Goal: Complete application form: Complete application form

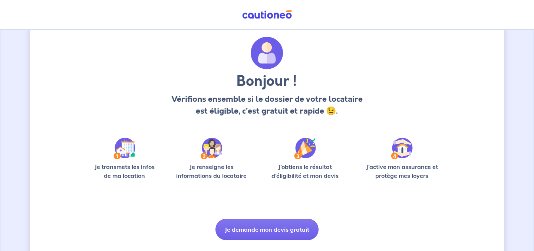
scroll to position [39, 0]
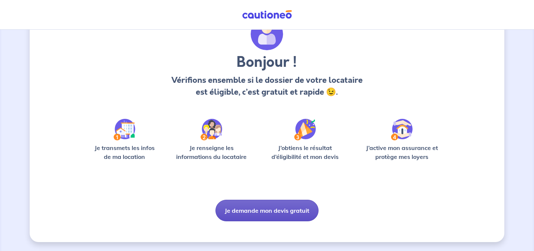
click at [267, 213] on button "Je demande mon devis gratuit" at bounding box center [267, 211] width 103 height 22
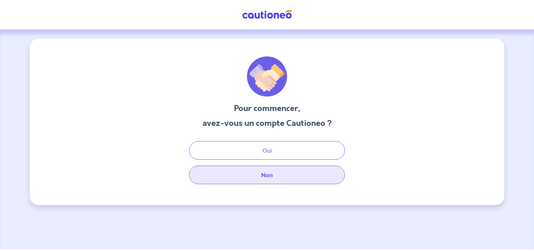
click at [267, 179] on button "Non" at bounding box center [267, 175] width 156 height 19
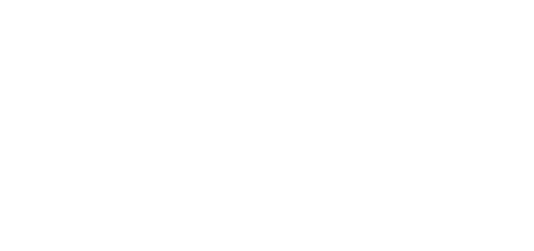
select select "FR"
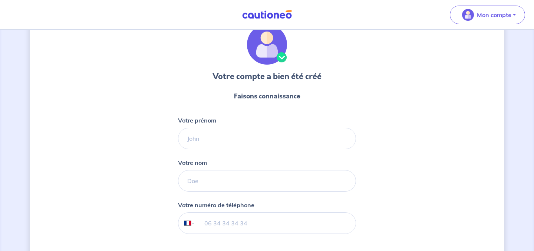
scroll to position [32, 0]
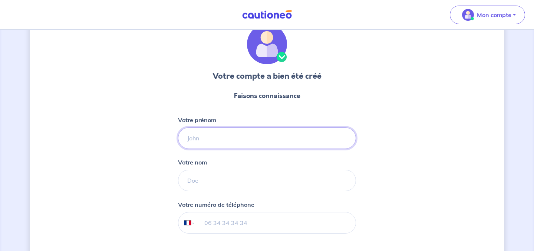
click at [299, 144] on input "Votre prénom" at bounding box center [267, 138] width 178 height 22
type input "Sylvie"
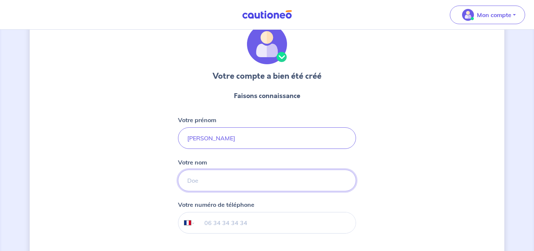
type input "PIEDFER"
type input "+33 6 07 46 49 11"
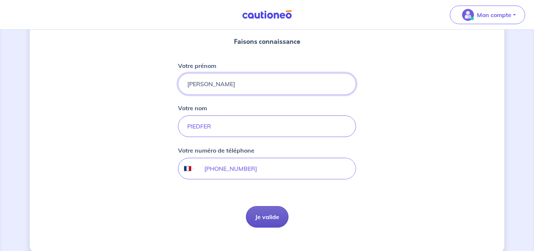
scroll to position [87, 0]
click at [269, 216] on button "Je valide" at bounding box center [267, 217] width 43 height 22
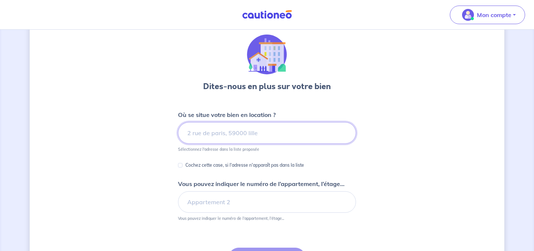
scroll to position [23, 0]
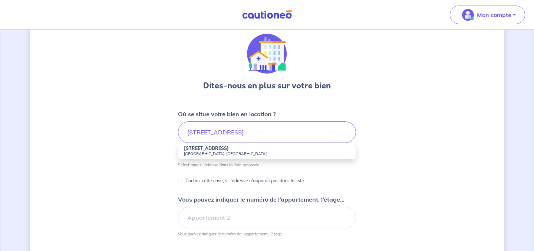
click at [215, 149] on strong "8 Rue des cinq Diamants" at bounding box center [206, 149] width 45 height 6
type input "8 Rue des cinq Diamants, Paris, France"
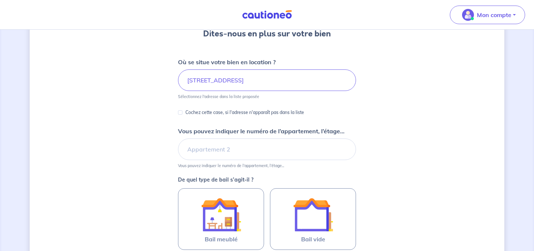
scroll to position [74, 0]
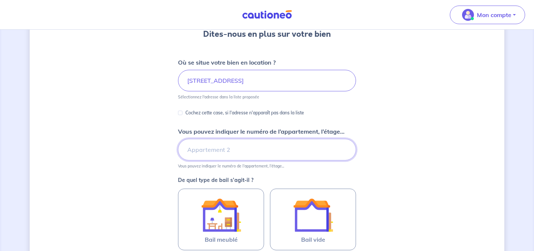
click at [209, 148] on input "Vous pouvez indiquer le numéro de l’appartement, l’étage..." at bounding box center [267, 150] width 178 height 22
type input """
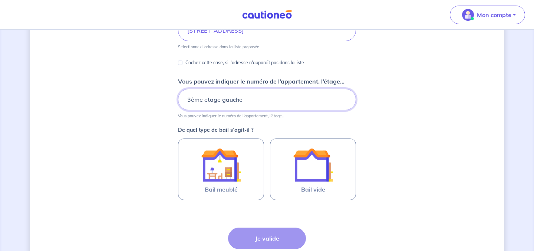
scroll to position [128, 0]
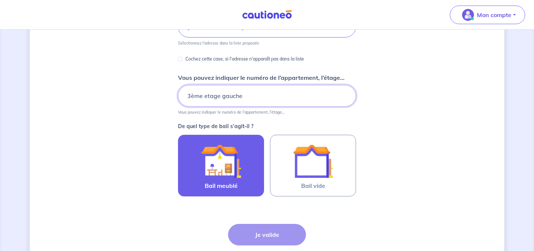
type input "3ème etage gauche"
click at [250, 158] on div at bounding box center [221, 161] width 68 height 40
click at [0, 0] on input "Bail meublé" at bounding box center [0, 0] width 0 height 0
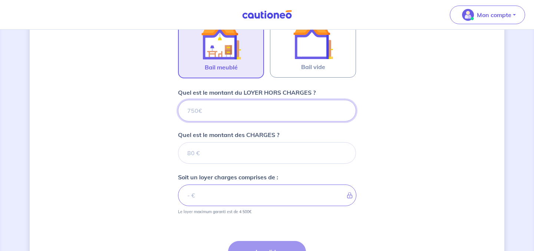
scroll to position [246, 0]
type input "1"
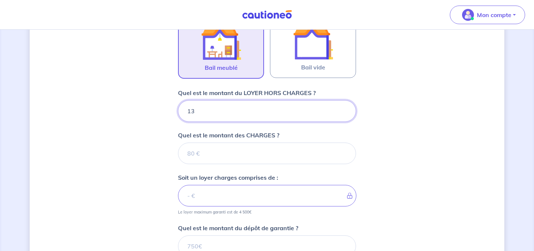
type input "130"
type input "1300"
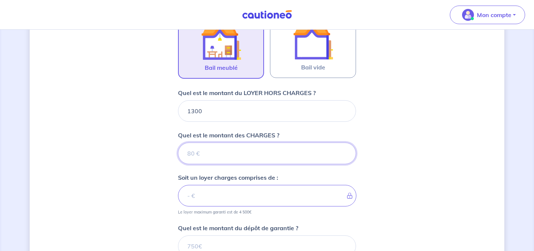
click at [214, 158] on input "Quel est le montant des CHARGES ?" at bounding box center [267, 154] width 178 height 22
type input "50"
type input "1350"
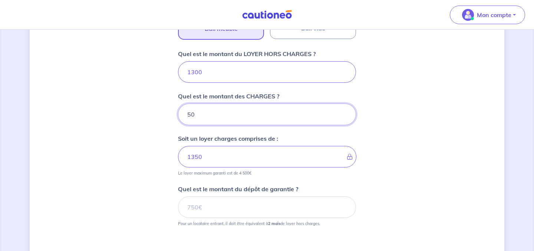
scroll to position [287, 0]
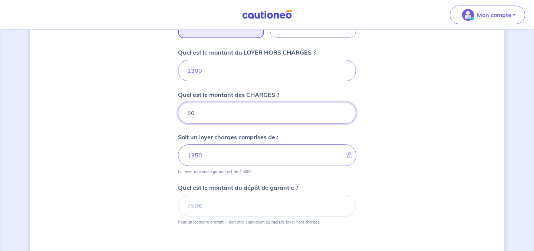
type input "50"
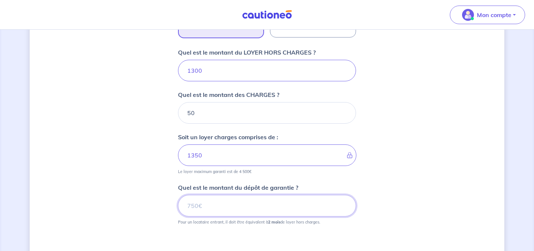
click at [255, 210] on input "Quel est le montant du dépôt de garantie ?" at bounding box center [267, 206] width 178 height 22
type input "2600"
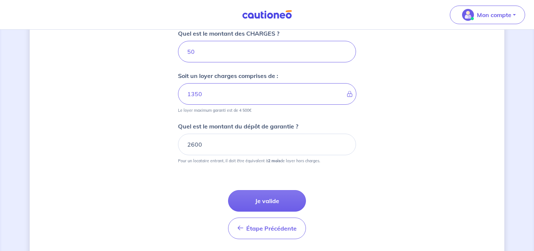
scroll to position [353, 0]
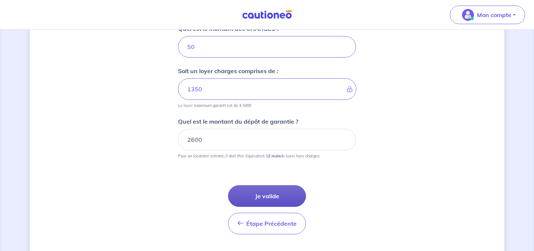
click at [277, 197] on button "Je valide" at bounding box center [267, 196] width 78 height 22
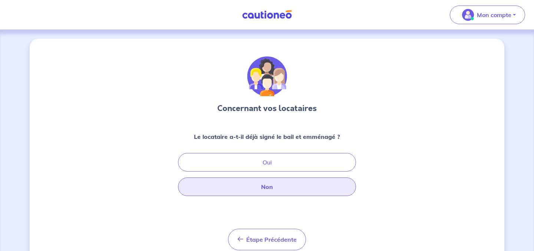
click at [277, 189] on button "Non" at bounding box center [267, 186] width 178 height 19
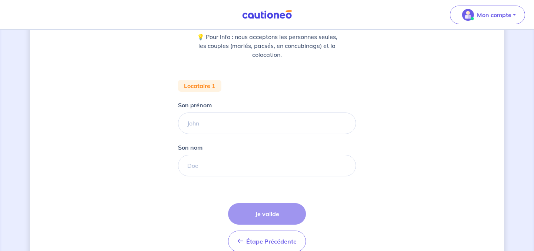
scroll to position [137, 0]
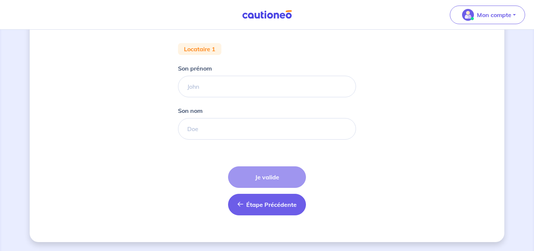
click at [263, 205] on span "Étape Précédente" at bounding box center [271, 204] width 50 height 7
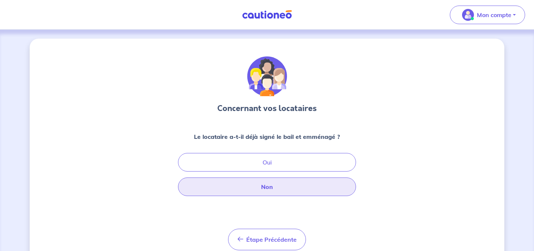
scroll to position [29, 0]
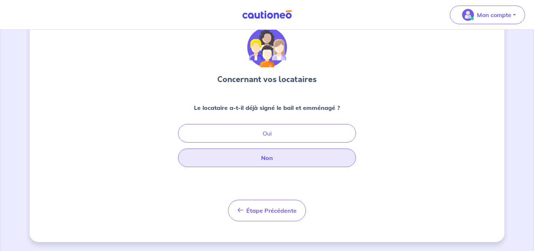
click at [298, 154] on button "Non" at bounding box center [267, 157] width 178 height 19
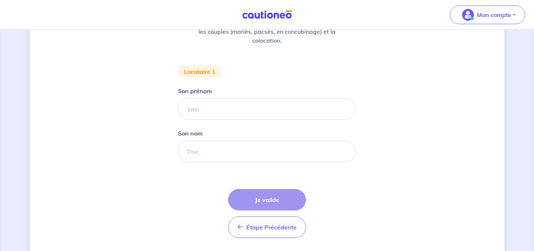
scroll to position [120, 0]
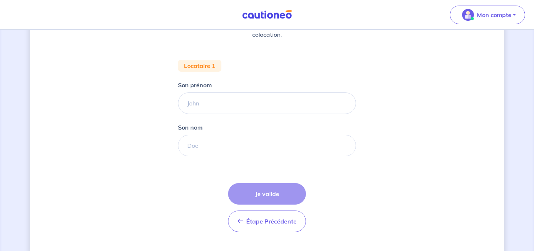
click at [277, 197] on div "Étape Précédente Précédent Je valide Je valide" at bounding box center [267, 207] width 78 height 49
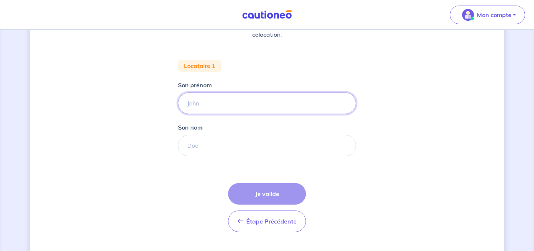
click at [230, 105] on input "Son prénom" at bounding box center [267, 103] width 178 height 22
type input "c"
click at [223, 146] on input "Son nom" at bounding box center [267, 146] width 178 height 22
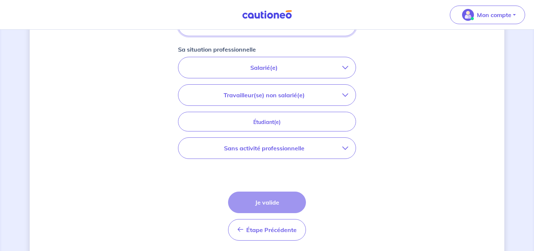
scroll to position [240, 0]
type input "c"
click at [265, 64] on p "Salarié(e)" at bounding box center [264, 67] width 157 height 9
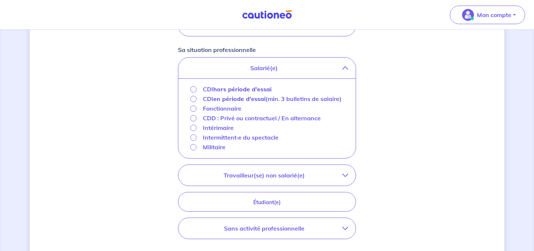
click at [268, 88] on strong "hors période d'essai" at bounding box center [242, 88] width 58 height 7
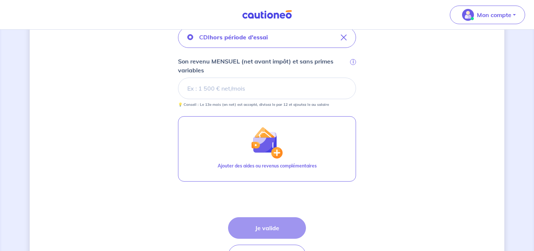
scroll to position [269, 0]
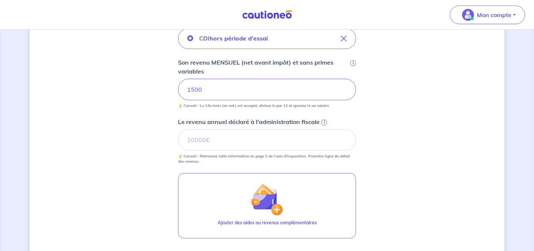
click at [417, 186] on div "Concernant vos locataires 💡 Pour info : nous acceptons les personnes seules, le…" at bounding box center [267, 60] width 475 height 580
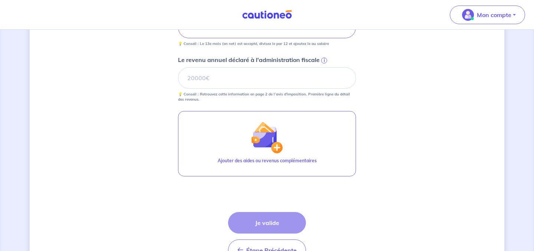
scroll to position [330, 0]
click at [285, 222] on div "Étape Précédente Précédent Je valide Je valide" at bounding box center [267, 236] width 78 height 49
click at [261, 224] on div "Étape Précédente Précédent Je valide Je valide" at bounding box center [267, 236] width 78 height 49
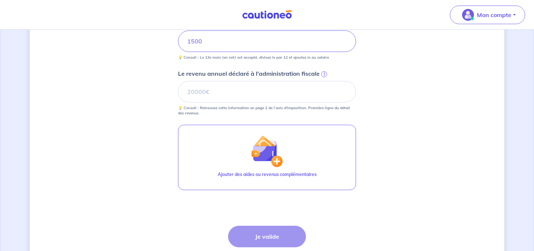
scroll to position [312, 0]
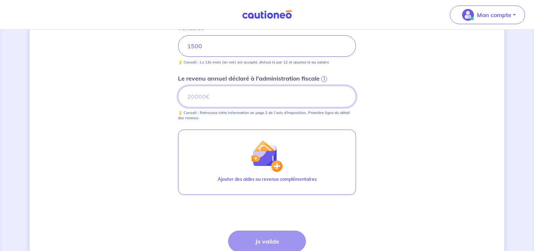
click at [225, 96] on input "Le revenu annuel déclaré à l'administration fiscale i" at bounding box center [267, 97] width 178 height 22
type input "0"
click at [346, 98] on input "0" at bounding box center [267, 97] width 178 height 22
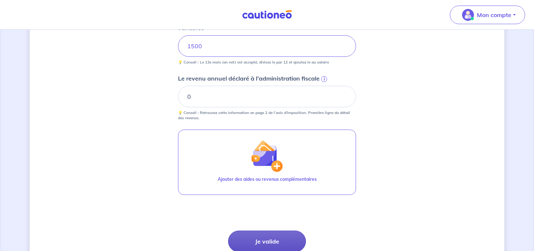
click at [271, 245] on button "Je valide" at bounding box center [267, 242] width 78 height 22
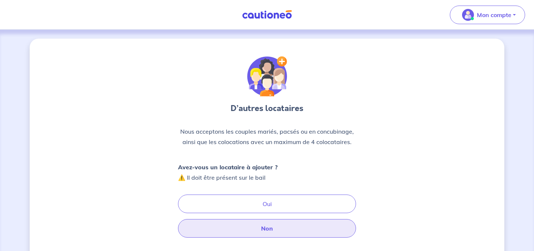
click at [269, 230] on button "Non" at bounding box center [267, 228] width 178 height 19
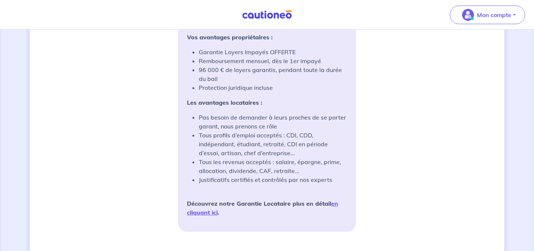
scroll to position [635, 0]
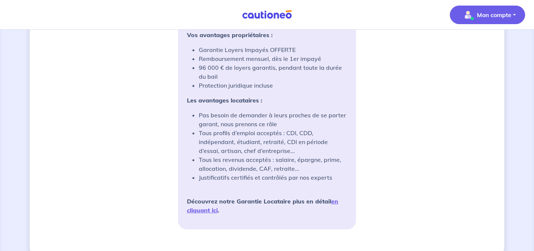
click at [511, 14] on p "Mon compte" at bounding box center [494, 14] width 35 height 9
click at [335, 203] on link "en cliquant ici" at bounding box center [262, 205] width 151 height 16
